Goal: Information Seeking & Learning: Find specific fact

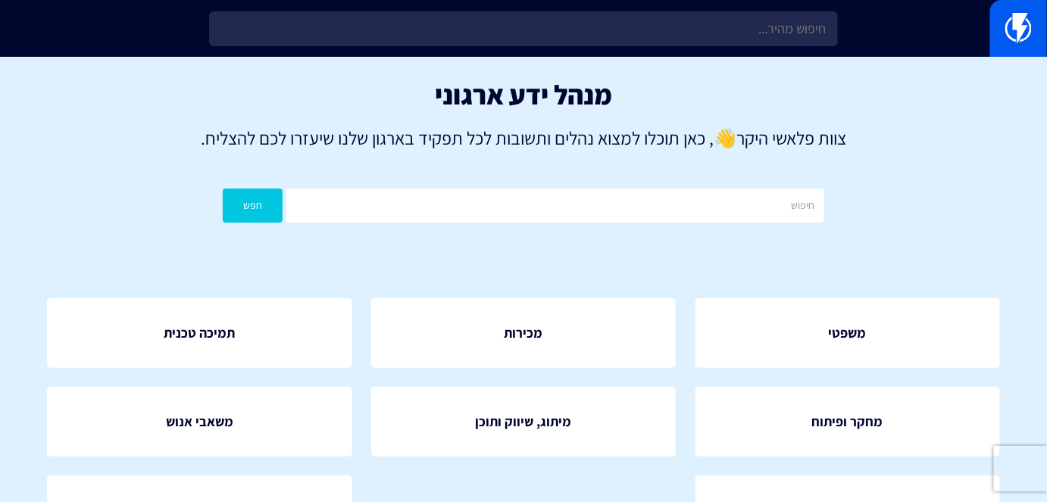
scroll to position [107, 0]
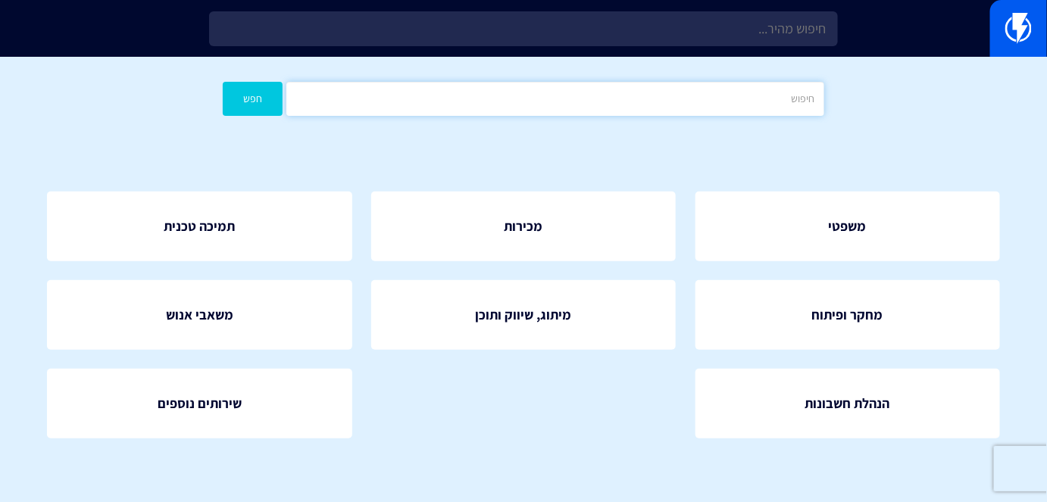
click at [712, 108] on input "text" at bounding box center [554, 99] width 537 height 34
type input "קופון דינמיים"
click at [234, 105] on button "חפש" at bounding box center [253, 99] width 60 height 34
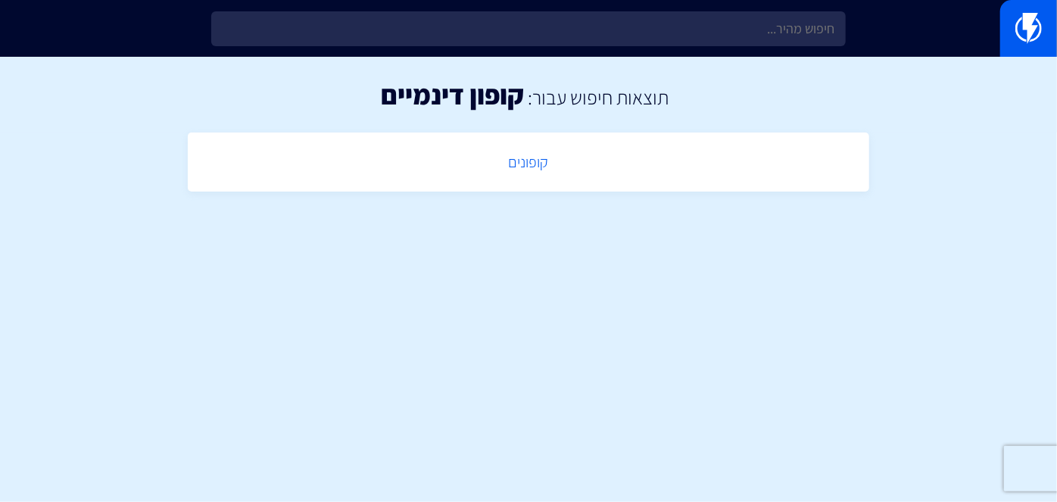
click at [543, 155] on link "קופונים" at bounding box center [528, 162] width 667 height 45
